Goal: Information Seeking & Learning: Check status

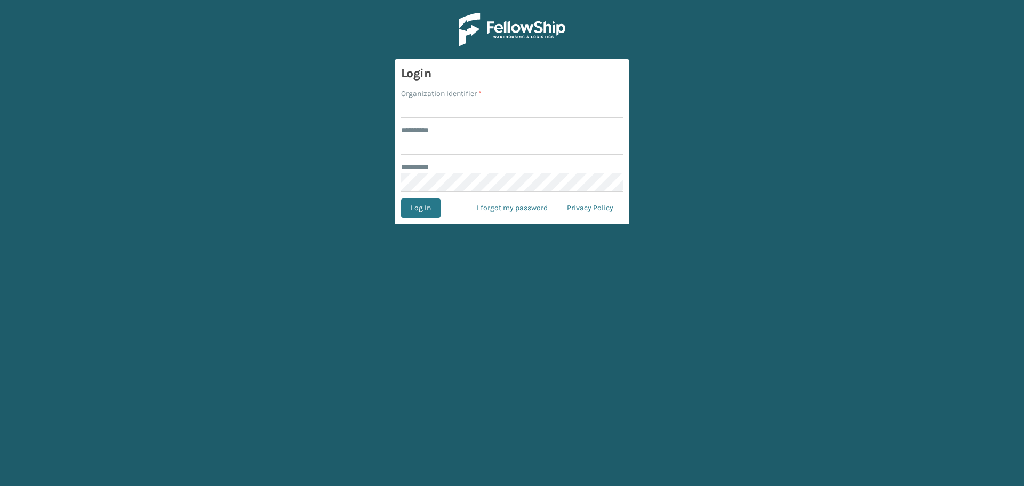
click at [437, 108] on input "Organization Identifier *" at bounding box center [512, 108] width 222 height 19
type input "superadminorganization"
click at [452, 145] on input "******** *" at bounding box center [512, 145] width 222 height 19
type input "*********"
click at [417, 206] on button "Log In" at bounding box center [420, 207] width 39 height 19
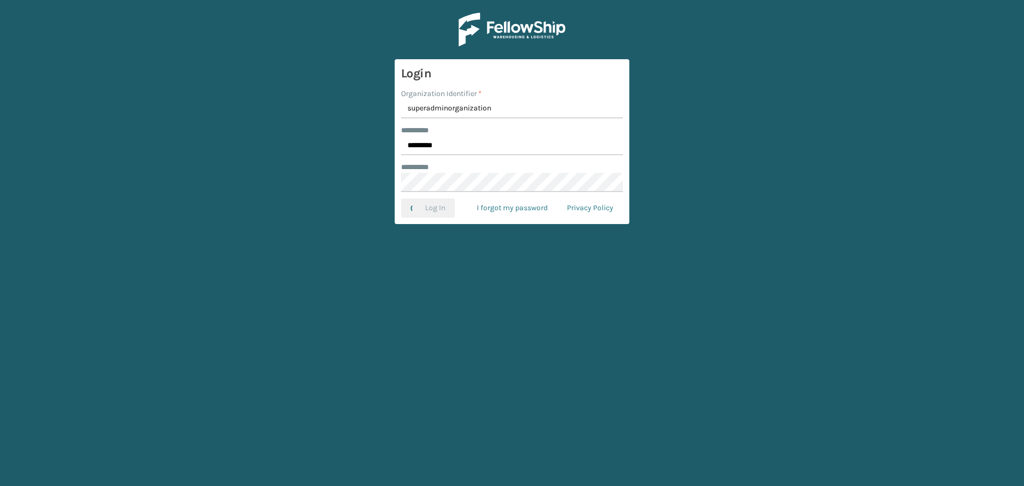
click at [287, 167] on main "Login Organization Identifier * superadminorganization ******** * ********* ***…" at bounding box center [512, 243] width 1024 height 486
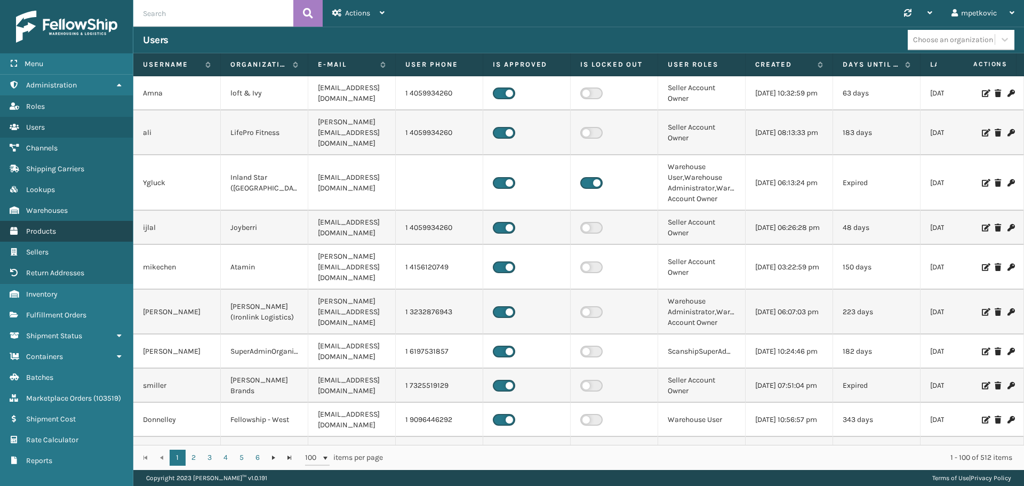
click at [63, 227] on link "Products" at bounding box center [66, 231] width 133 height 21
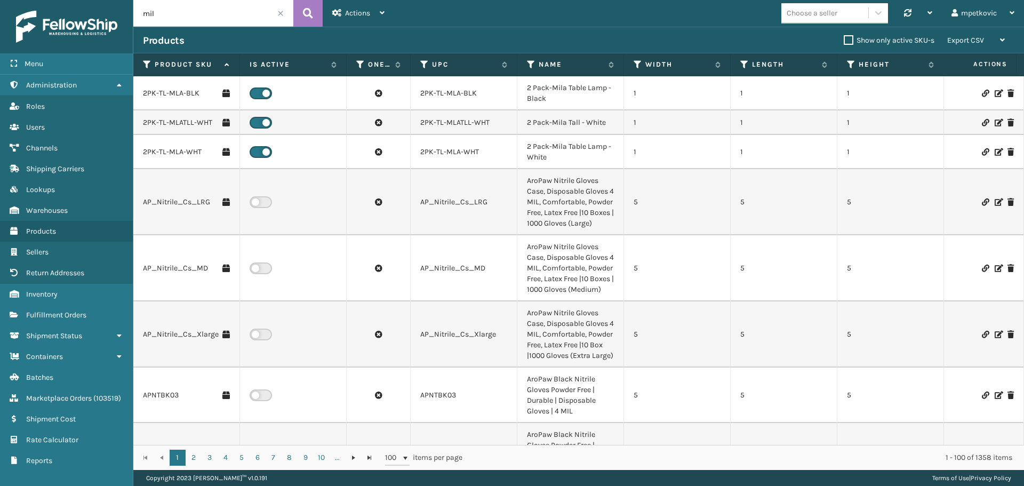
click at [815, 12] on div "Choose a seller" at bounding box center [812, 12] width 51 height 11
type input "brig"
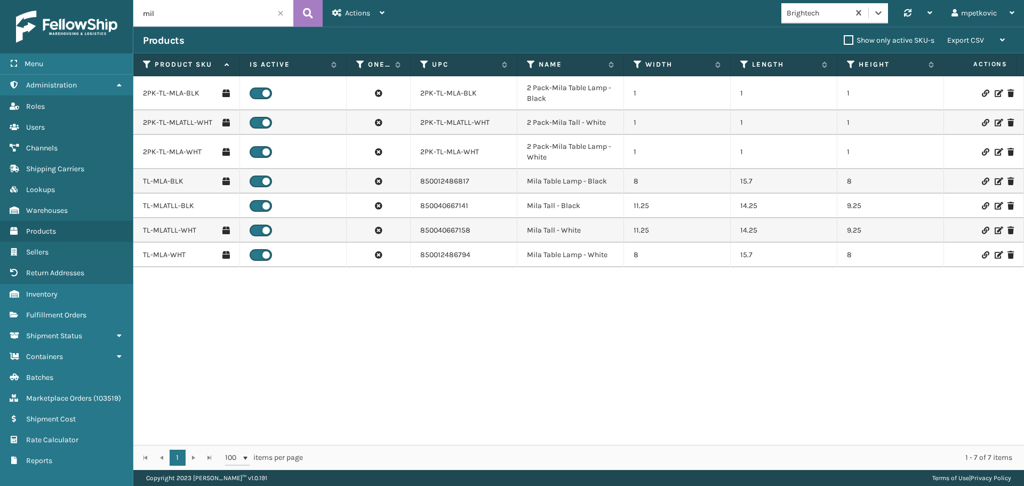
click at [281, 9] on input "mil" at bounding box center [213, 13] width 160 height 27
click at [279, 13] on span at bounding box center [280, 13] width 6 height 6
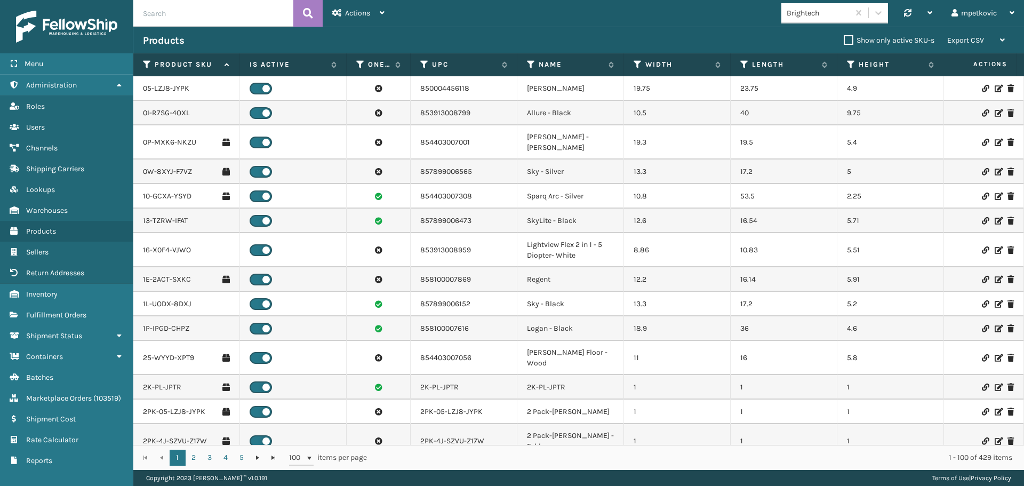
click at [551, 13] on div "Brightech Synchronise all channels mpetkovic Log Out" at bounding box center [709, 13] width 630 height 27
click at [166, 88] on link "05-LZJ8-JYPK" at bounding box center [166, 88] width 46 height 11
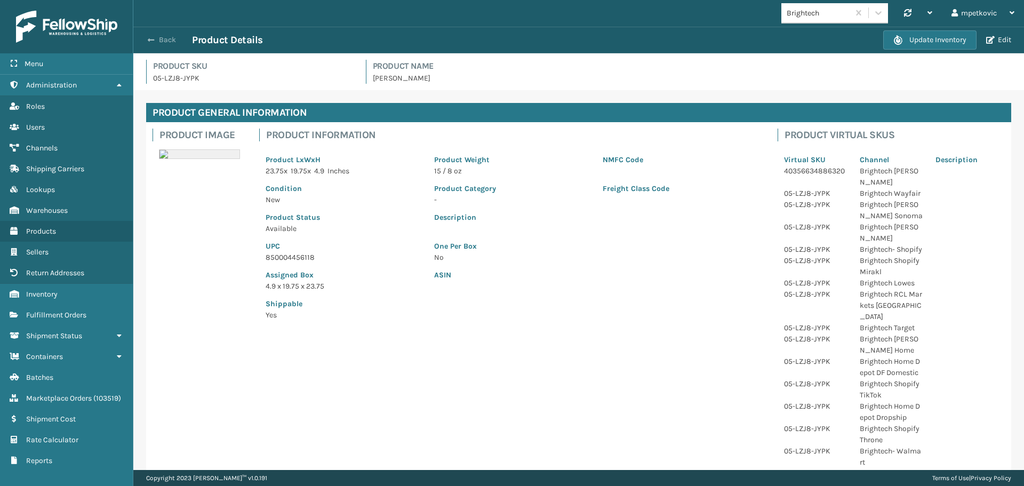
click at [164, 37] on button "Back" at bounding box center [167, 40] width 49 height 10
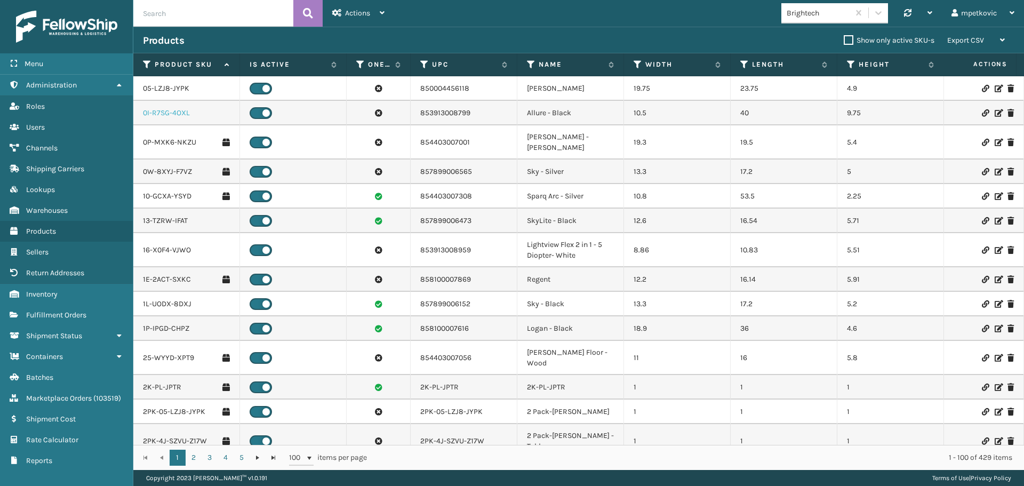
click at [173, 109] on link "0I-R7SG-4OXL" at bounding box center [166, 113] width 47 height 11
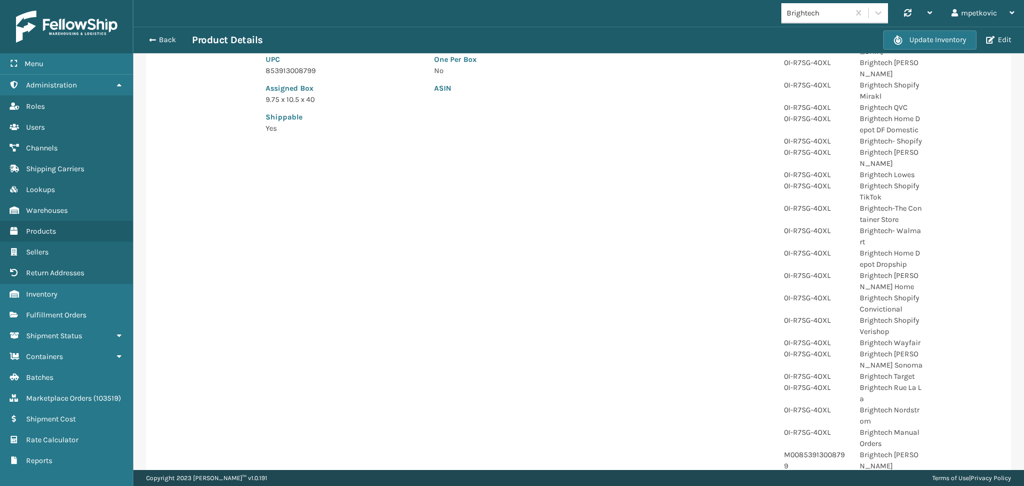
scroll to position [80, 0]
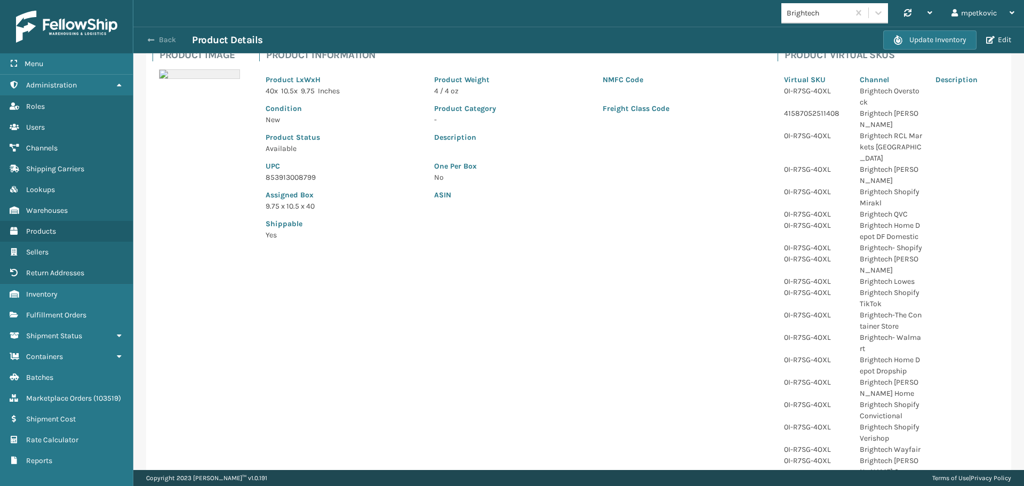
click at [165, 41] on button "Back" at bounding box center [167, 40] width 49 height 10
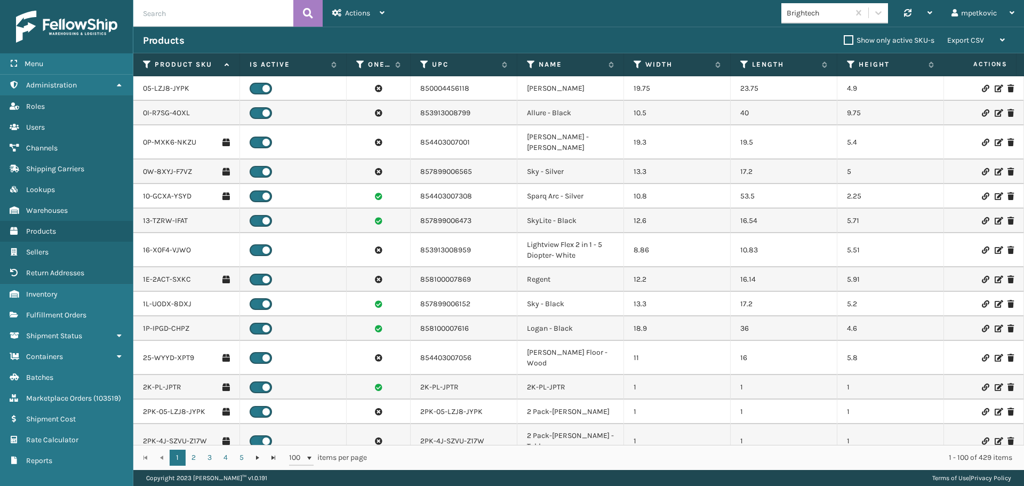
scroll to position [160, 0]
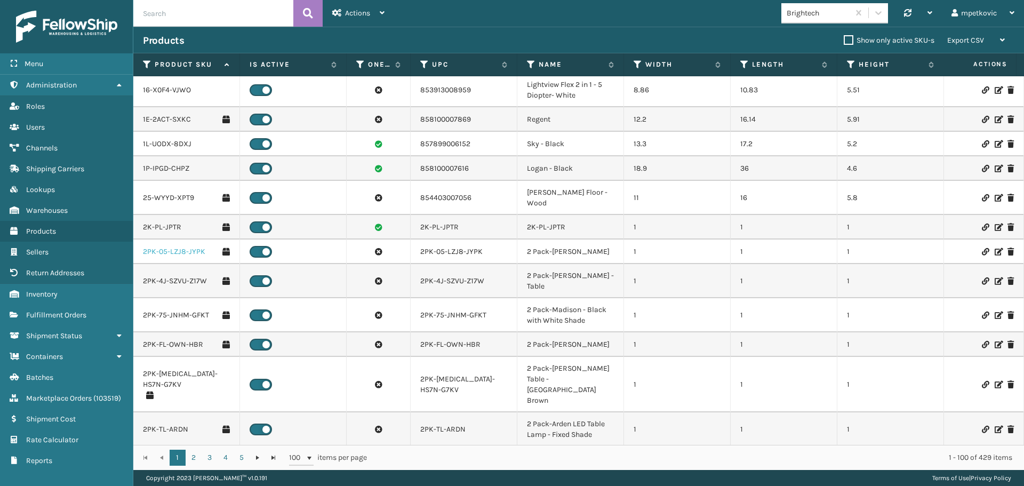
click at [165, 246] on link "2PK-05-LZJ8-JYPK" at bounding box center [174, 251] width 62 height 11
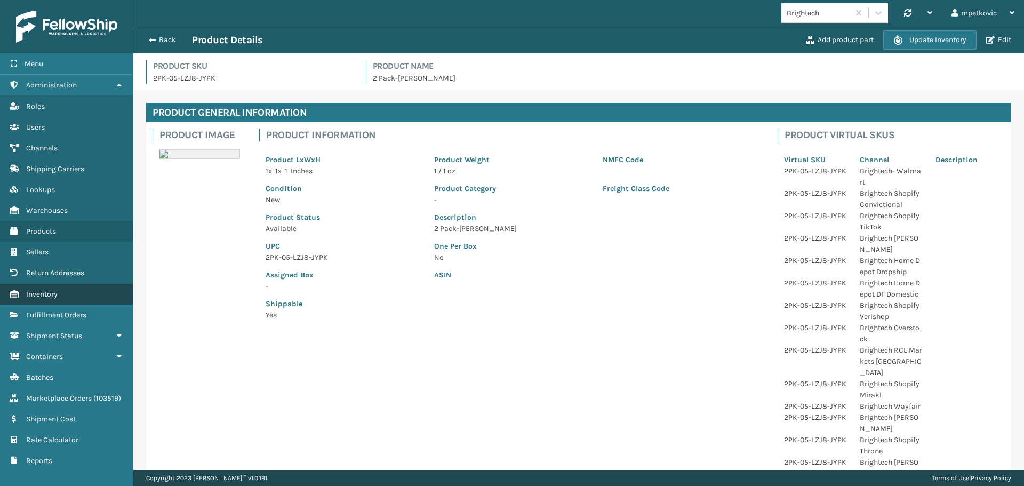
click at [63, 287] on link "Inventory" at bounding box center [66, 294] width 133 height 21
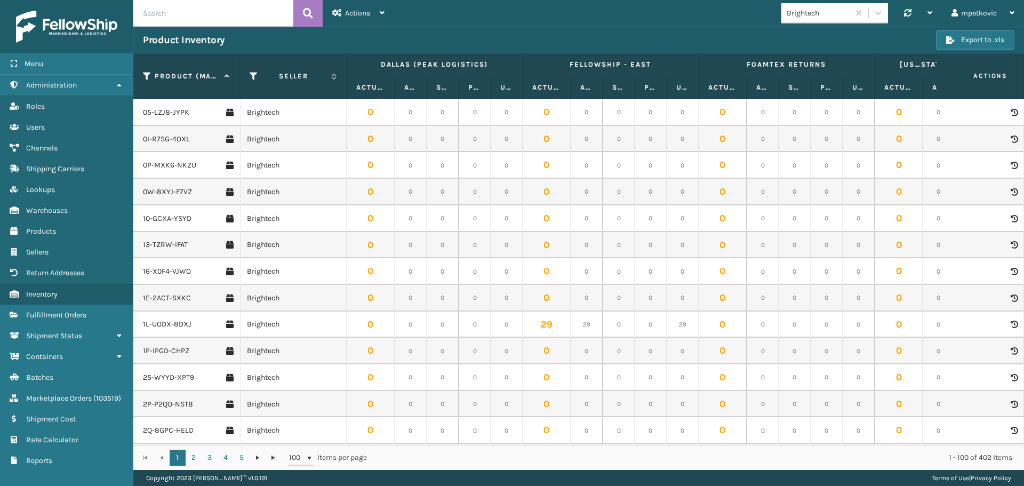
click at [1011, 112] on icon at bounding box center [1014, 112] width 6 height 7
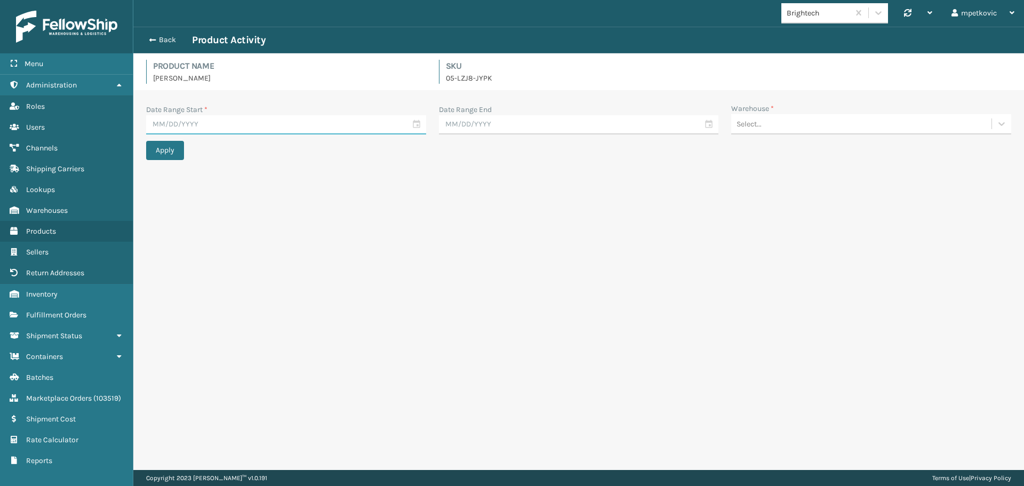
click at [336, 127] on input "text" at bounding box center [286, 124] width 280 height 19
click at [231, 183] on div "2" at bounding box center [233, 186] width 16 height 16
type input "[DATE]"
click at [813, 123] on div "Select..." at bounding box center [861, 124] width 260 height 18
click at [793, 148] on div "Dallas (Peak Logistics)" at bounding box center [871, 151] width 280 height 20
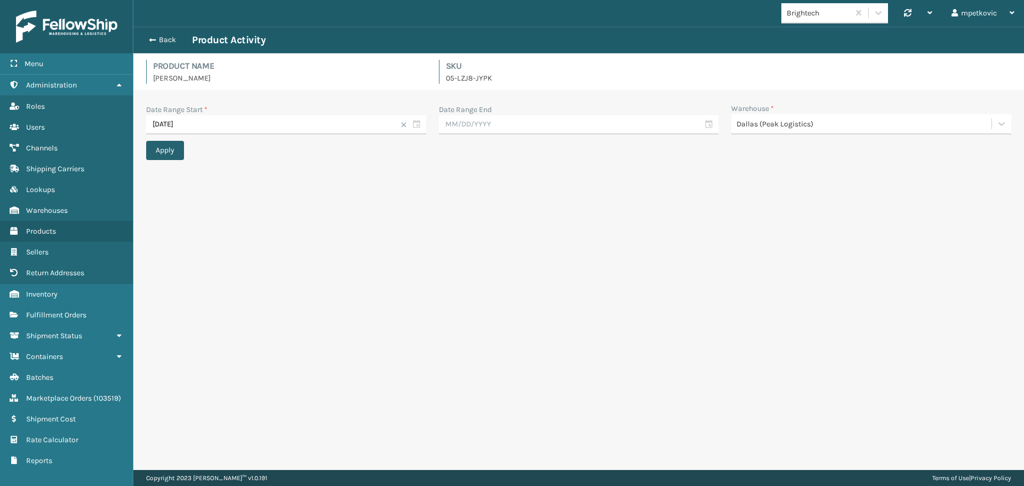
click at [166, 151] on button "Apply" at bounding box center [165, 150] width 38 height 19
click at [800, 121] on div "Dallas (Peak Logistics)" at bounding box center [865, 123] width 256 height 11
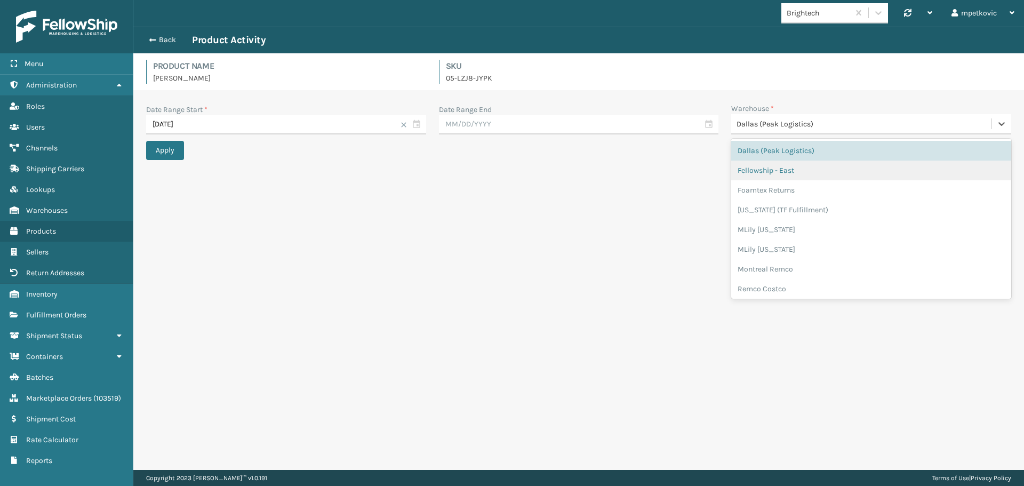
click at [792, 171] on div "Fellowship - East" at bounding box center [871, 171] width 280 height 20
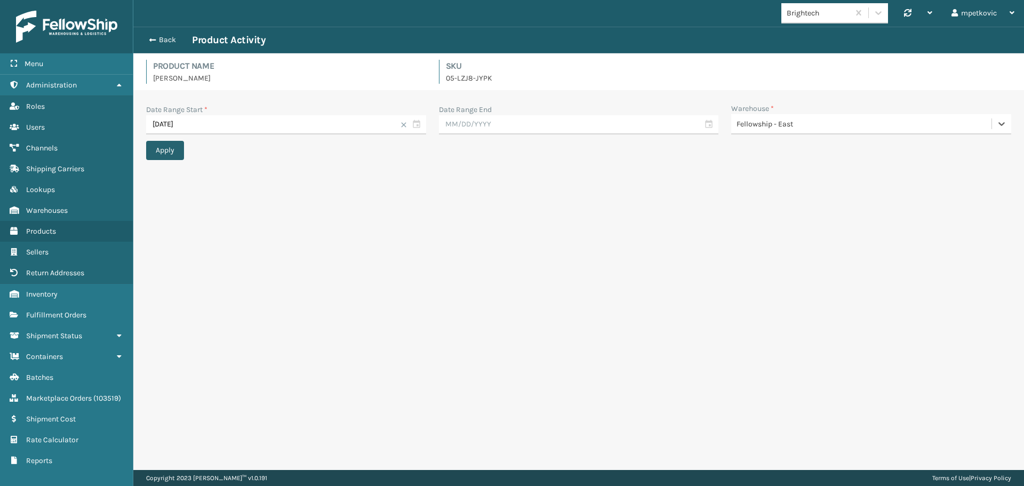
click at [162, 150] on button "Apply" at bounding box center [165, 150] width 38 height 19
click at [776, 117] on div "Fellowship - East" at bounding box center [861, 124] width 260 height 18
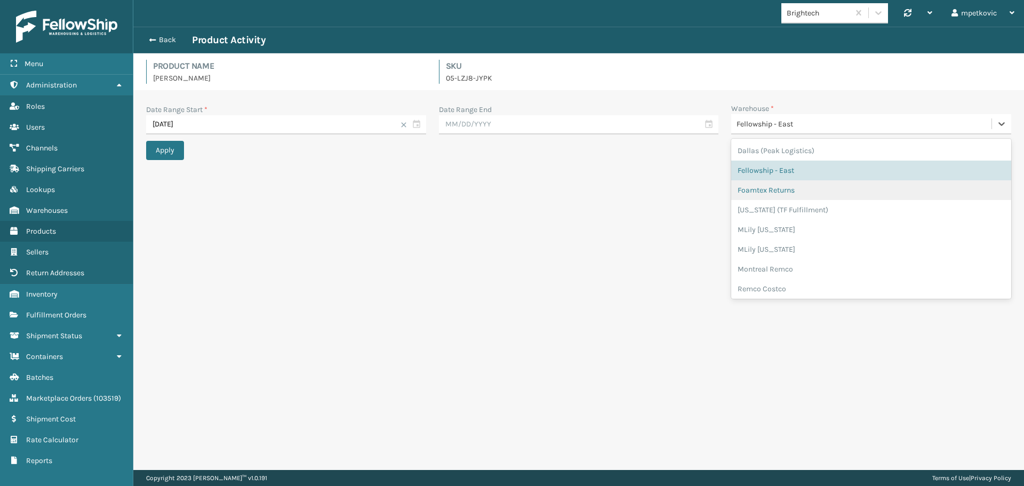
click at [782, 197] on div "Foamtex Returns" at bounding box center [871, 190] width 280 height 20
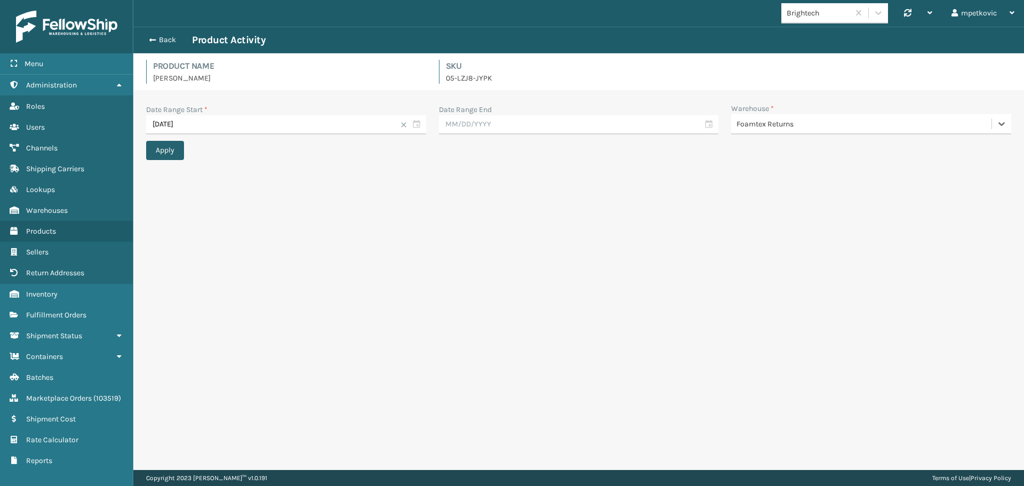
click at [161, 150] on button "Apply" at bounding box center [165, 150] width 38 height 19
drag, startPoint x: 501, startPoint y: 79, endPoint x: 443, endPoint y: 77, distance: 57.6
click at [443, 77] on div "SKU 05-LZJ8-JYPK" at bounding box center [579, 72] width 280 height 24
copy p "05-LZJ8-JYPK"
click at [503, 133] on div "Date Range Start * [DATE] Date Range End Warehouse * Foamtex Returns Apply" at bounding box center [578, 280] width 891 height 380
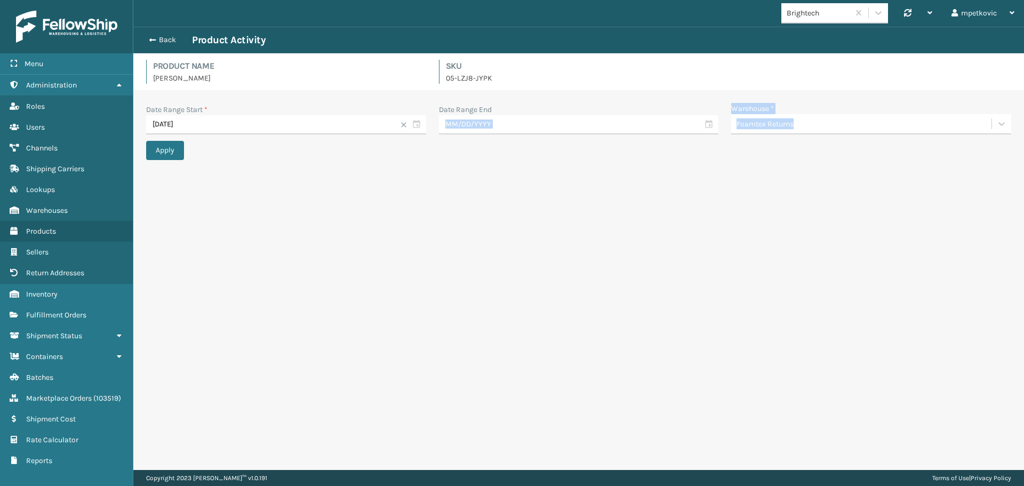
click at [493, 77] on p "05-LZJ8-JYPK" at bounding box center [582, 78] width 273 height 11
drag, startPoint x: 498, startPoint y: 77, endPoint x: 445, endPoint y: 76, distance: 52.8
click at [445, 76] on div "SKU 05-LZJ8-JYPK" at bounding box center [579, 72] width 280 height 24
copy p "05-LZJ8-JYPK"
click at [414, 253] on div "Date Range Start * [DATE] Date Range End Warehouse * Foamtex Returns Apply" at bounding box center [578, 280] width 891 height 380
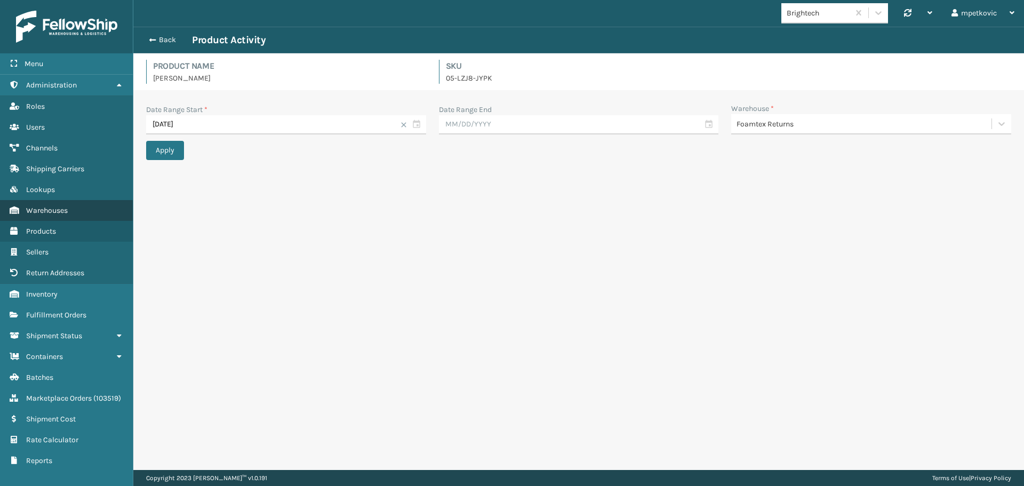
click at [66, 209] on span "Warehouses" at bounding box center [47, 210] width 42 height 9
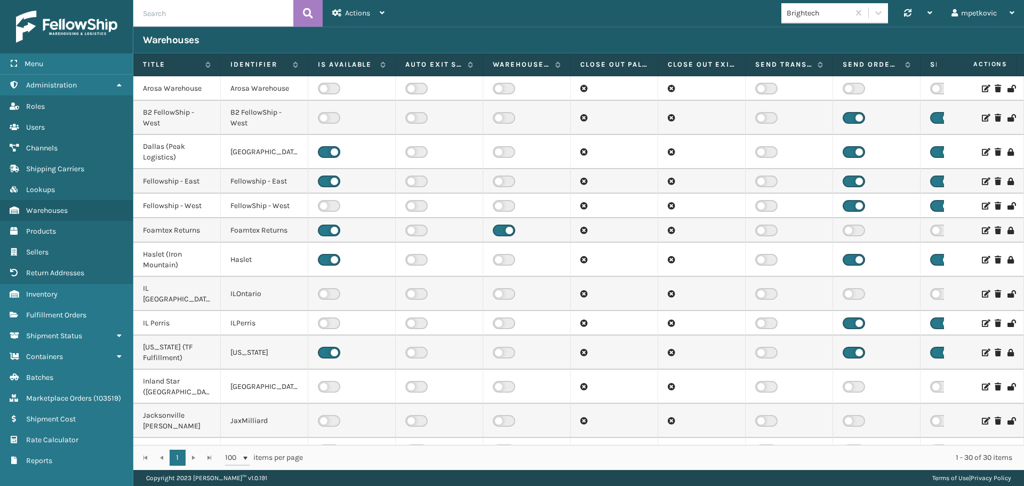
click at [222, 18] on input "text" at bounding box center [213, 13] width 160 height 27
type input "west"
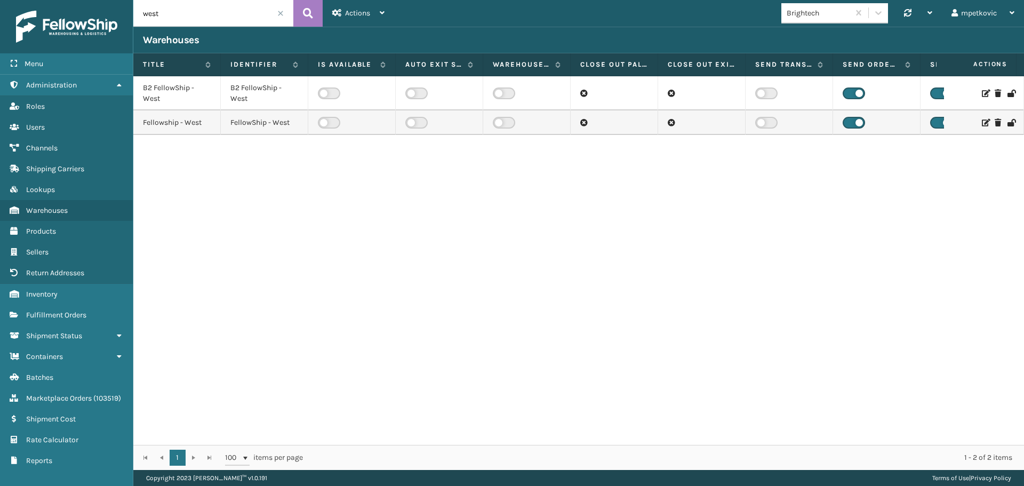
click at [395, 204] on div "B2 FellowShip - West B2 FellowShip - West Fellowship - West FellowShip - West" at bounding box center [578, 260] width 891 height 369
click at [268, 167] on div "B2 FellowShip - West B2 FellowShip - West Fellowship - West FellowShip - West" at bounding box center [578, 260] width 891 height 369
click at [445, 279] on div "B2 FellowShip - West B2 FellowShip - West Fellowship - West FellowShip - West" at bounding box center [578, 260] width 891 height 369
click at [362, 275] on div "B2 FellowShip - West B2 FellowShip - West Fellowship - West FellowShip - West" at bounding box center [578, 260] width 891 height 369
click at [324, 324] on div "B2 FellowShip - West B2 FellowShip - West Fellowship - West FellowShip - West" at bounding box center [578, 260] width 891 height 369
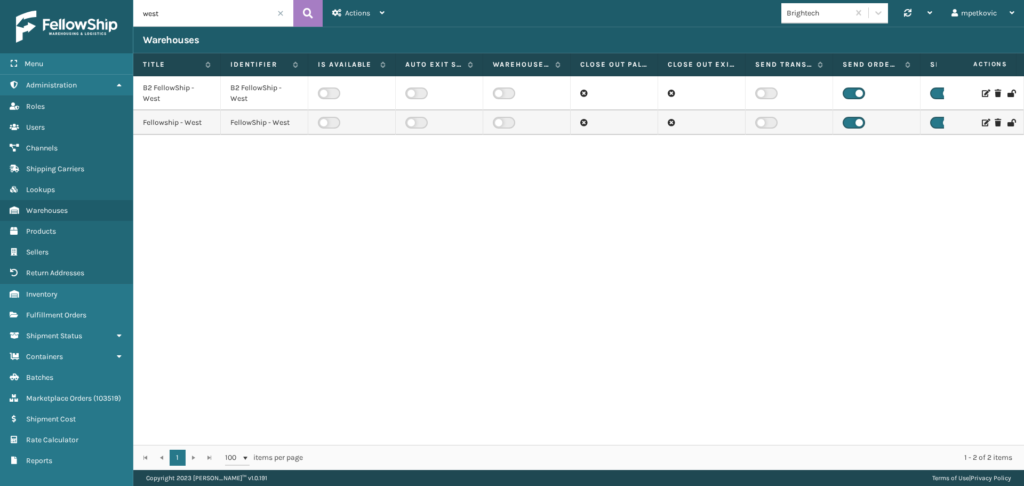
drag, startPoint x: 368, startPoint y: 302, endPoint x: 366, endPoint y: 308, distance: 6.2
click at [367, 303] on div "B2 FellowShip - West B2 FellowShip - West Fellowship - West FellowShip - West" at bounding box center [578, 260] width 891 height 369
click at [378, 281] on div "B2 FellowShip - West B2 FellowShip - West Fellowship - West FellowShip - West" at bounding box center [578, 260] width 891 height 369
drag, startPoint x: 259, startPoint y: 286, endPoint x: 259, endPoint y: 297, distance: 10.1
click at [259, 286] on div "B2 FellowShip - West B2 FellowShip - West Fellowship - West FellowShip - West" at bounding box center [578, 260] width 891 height 369
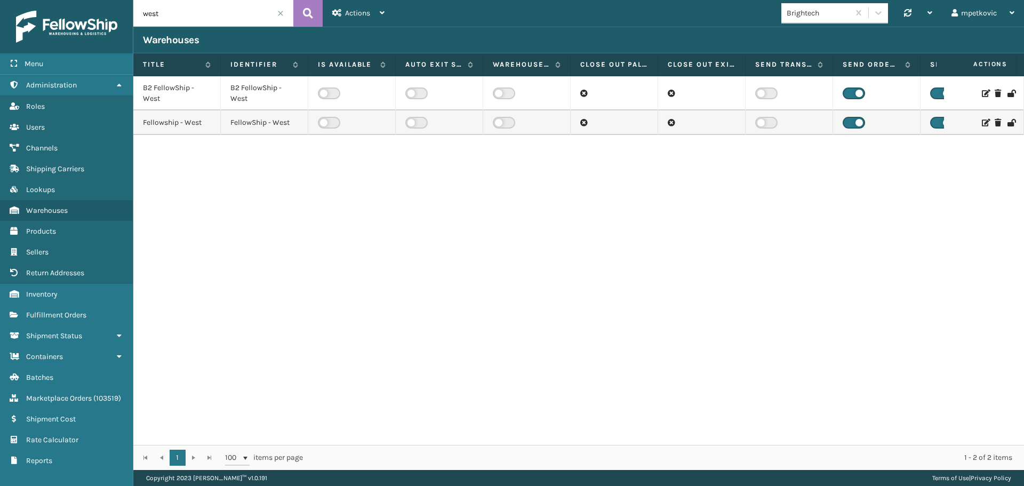
click at [267, 316] on div "B2 FellowShip - West B2 FellowShip - West Fellowship - West FellowShip - West" at bounding box center [578, 260] width 891 height 369
click at [481, 275] on div "B2 FellowShip - West B2 FellowShip - West Fellowship - West FellowShip - West" at bounding box center [578, 260] width 891 height 369
click at [487, 230] on div "B2 FellowShip - West B2 FellowShip - West Fellowship - West FellowShip - West" at bounding box center [578, 260] width 891 height 369
click at [453, 259] on div "B2 FellowShip - West B2 FellowShip - West Fellowship - West FellowShip - West" at bounding box center [578, 260] width 891 height 369
